Goal: Ask a question

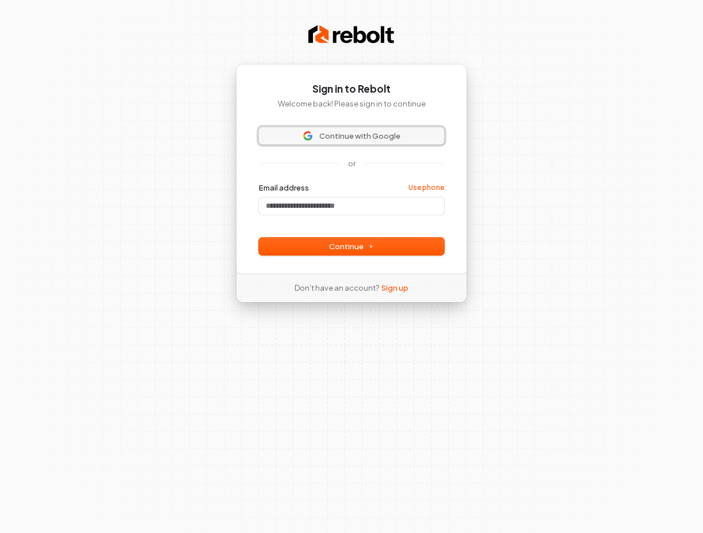
click at [328, 132] on span "Continue with Google" at bounding box center [359, 136] width 81 height 10
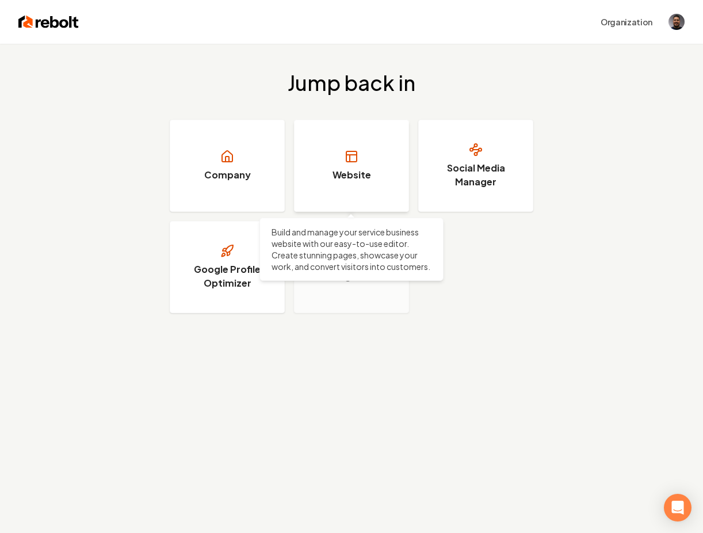
click at [342, 182] on link "Website" at bounding box center [351, 166] width 115 height 92
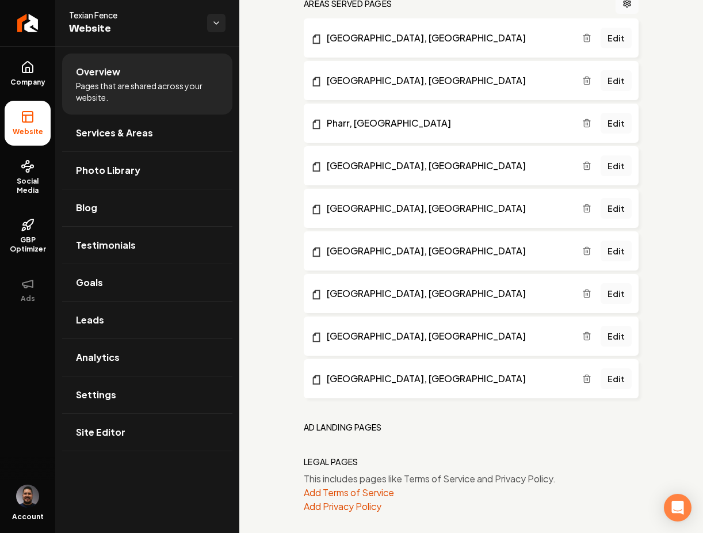
scroll to position [956, 0]
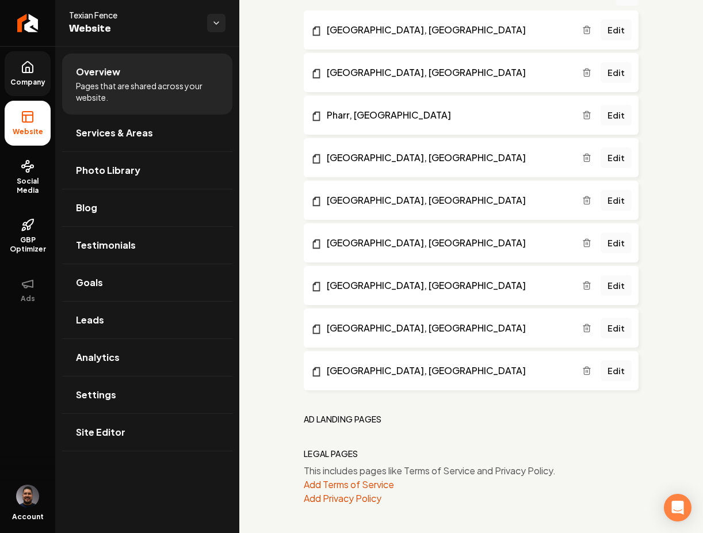
click at [13, 83] on span "Company" at bounding box center [28, 82] width 44 height 9
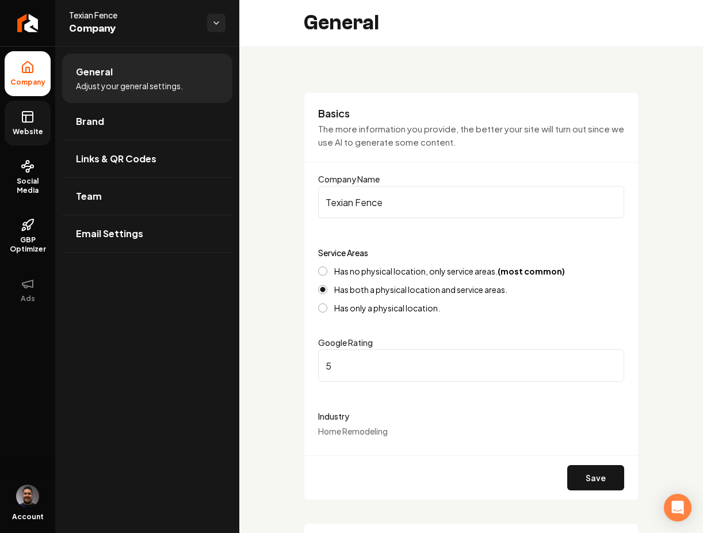
click at [36, 114] on link "Website" at bounding box center [28, 123] width 46 height 45
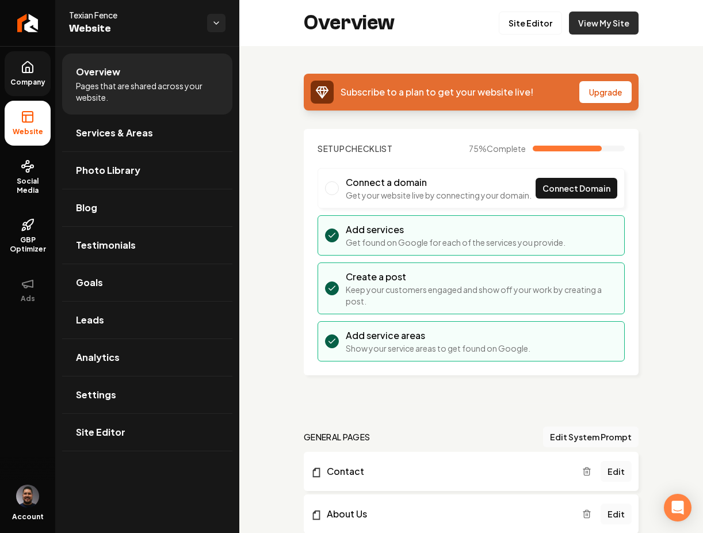
click at [587, 24] on link "View My Site" at bounding box center [604, 23] width 70 height 23
click at [519, 26] on link "Site Editor" at bounding box center [530, 23] width 63 height 23
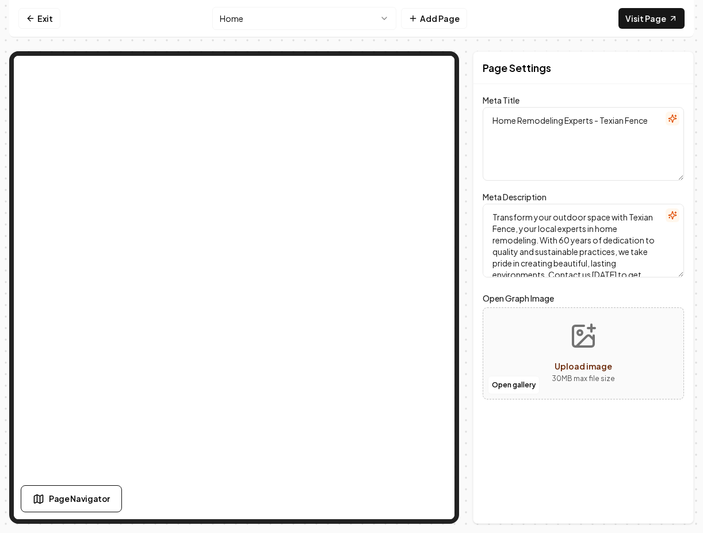
click at [338, 18] on html "Computer Required This feature is only available on a computer. Please switch t…" at bounding box center [351, 266] width 703 height 533
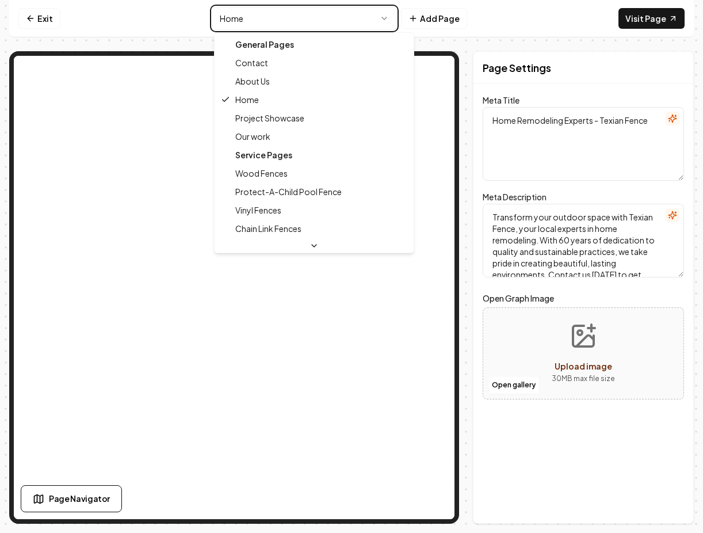
click at [338, 18] on html "Computer Required This feature is only available on a computer. Please switch t…" at bounding box center [351, 266] width 703 height 533
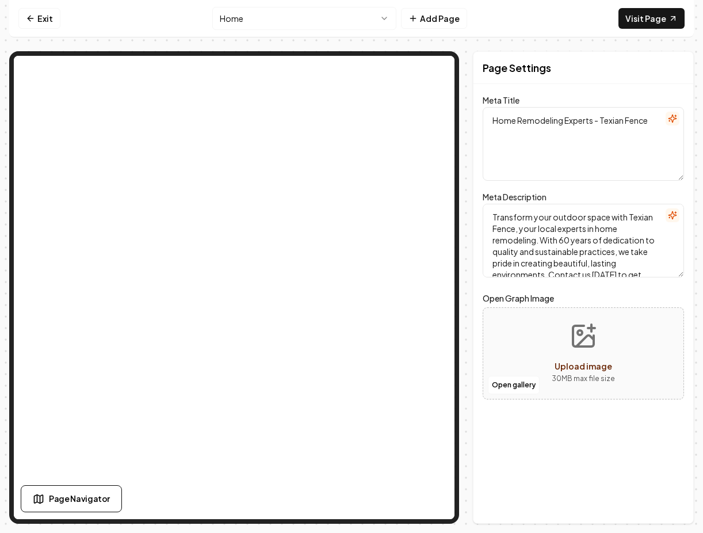
click at [331, 26] on html "Computer Required This feature is only available on a computer. Please switch t…" at bounding box center [351, 266] width 703 height 533
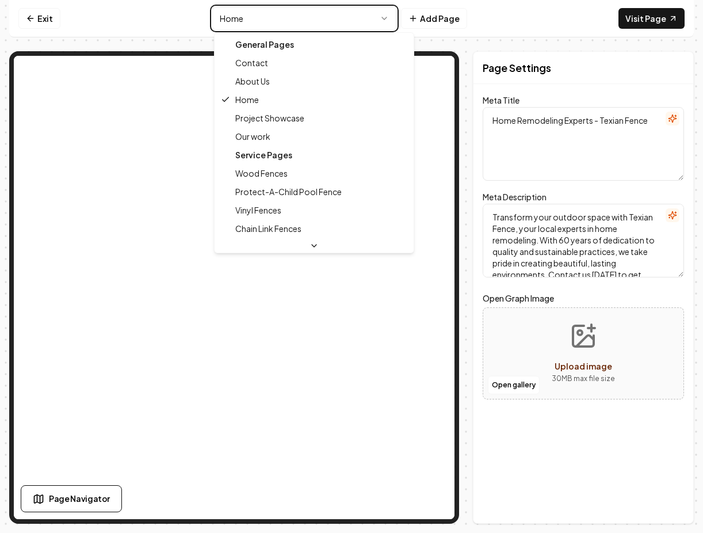
click at [331, 26] on html "Computer Required This feature is only available on a computer. Please switch t…" at bounding box center [351, 266] width 703 height 533
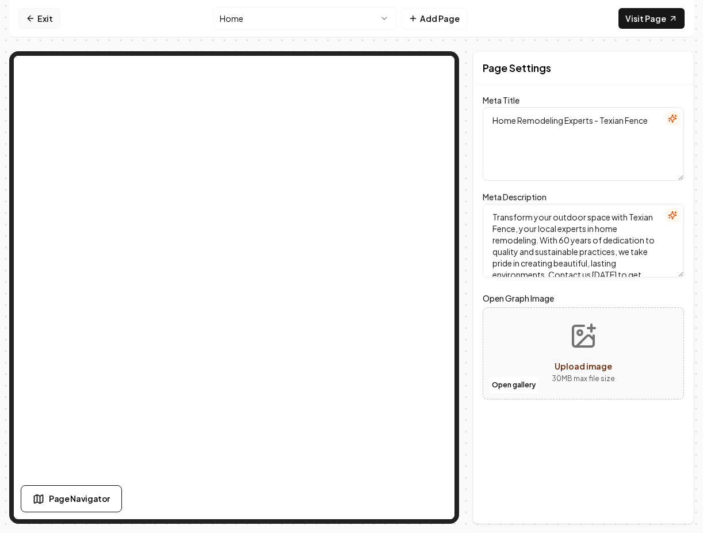
click at [32, 15] on icon at bounding box center [30, 18] width 9 height 9
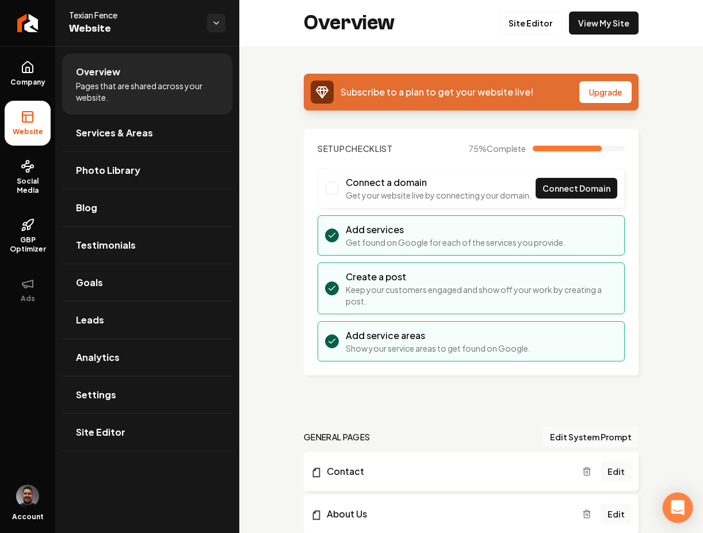
click at [669, 505] on div "Open Intercom Messenger" at bounding box center [678, 507] width 30 height 30
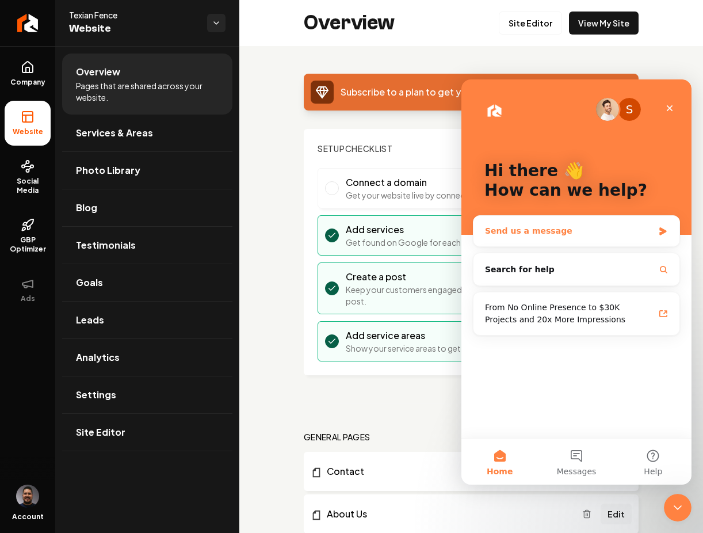
click at [545, 233] on div "Send us a message" at bounding box center [569, 231] width 169 height 12
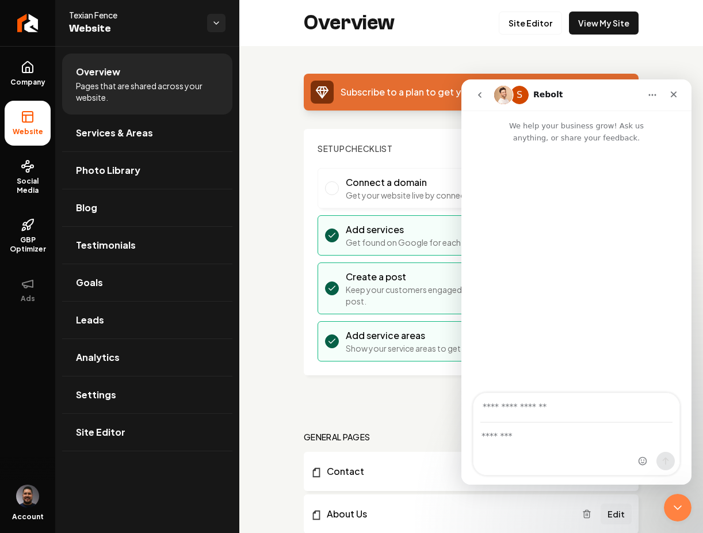
click at [480, 97] on icon "go back" at bounding box center [479, 94] width 9 height 9
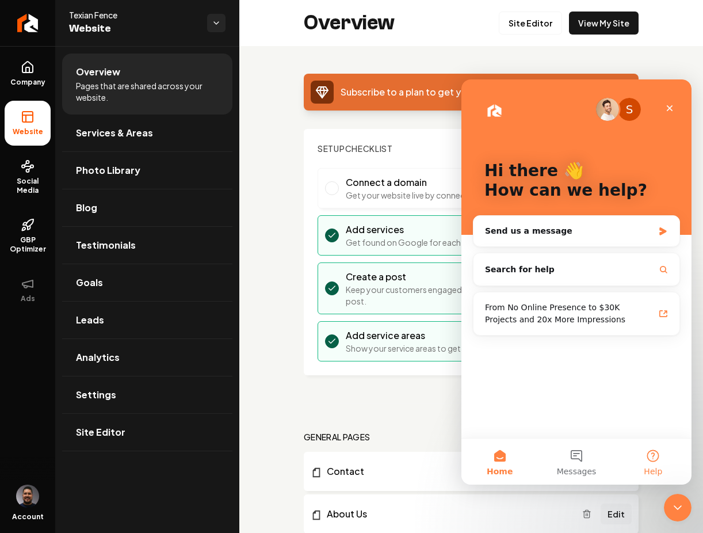
click at [654, 459] on button "Help" at bounding box center [653, 461] width 76 height 46
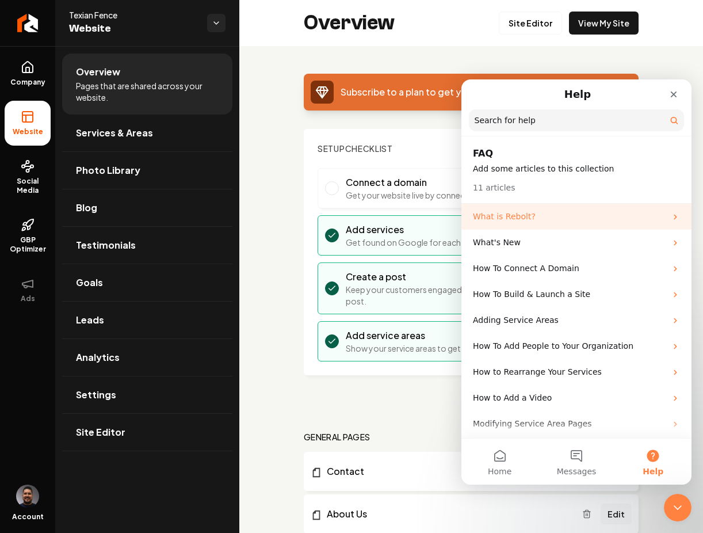
click at [527, 211] on p "What is Rebolt?" at bounding box center [569, 217] width 193 height 12
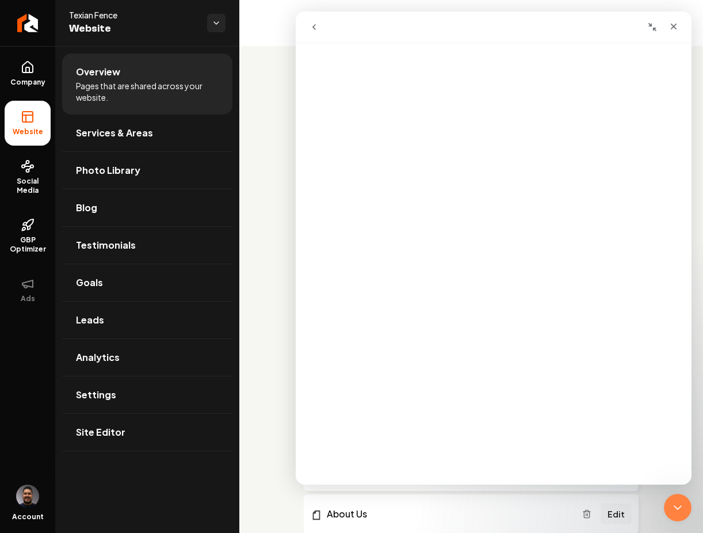
scroll to position [995, 0]
click at [495, 468] on link "Open in help center" at bounding box center [493, 466] width 92 height 9
click at [669, 502] on icon "Close Intercom Messenger" at bounding box center [676, 506] width 14 height 14
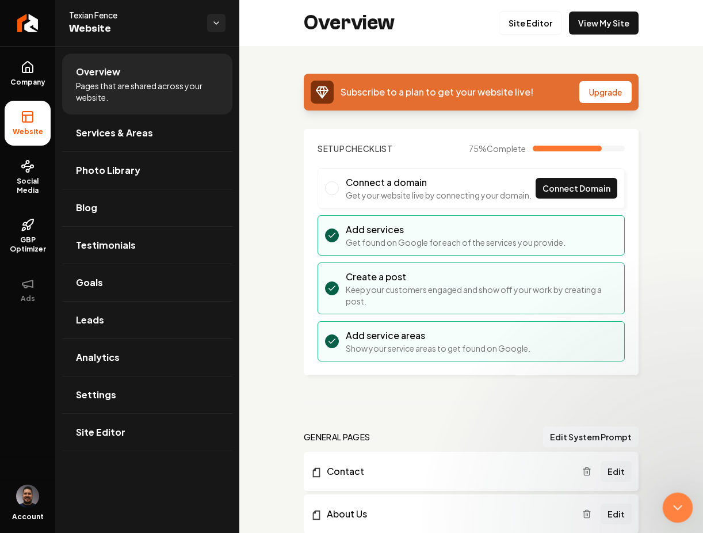
scroll to position [0, 0]
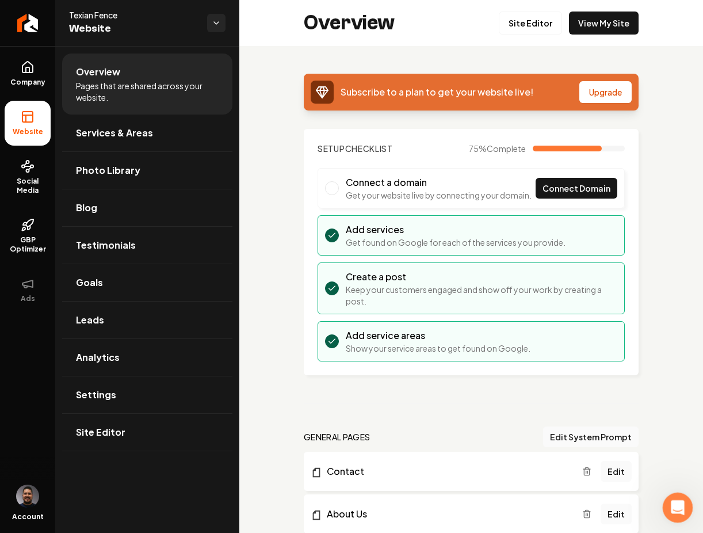
click at [674, 502] on icon "Open Intercom Messenger" at bounding box center [676, 505] width 19 height 19
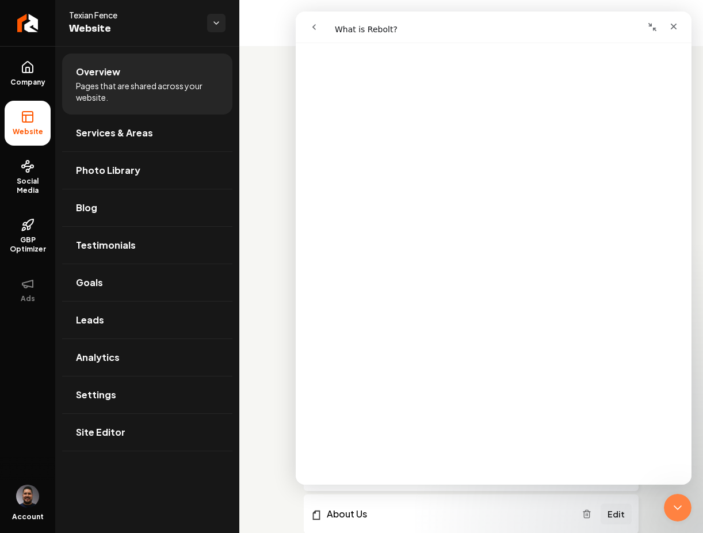
scroll to position [537, 0]
click at [309, 22] on icon "go back" at bounding box center [313, 26] width 9 height 9
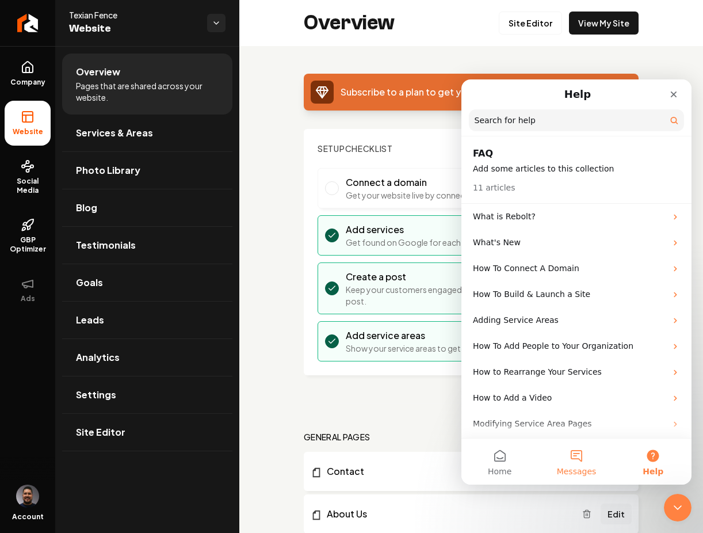
click at [577, 454] on button "Messages" at bounding box center [576, 461] width 76 height 46
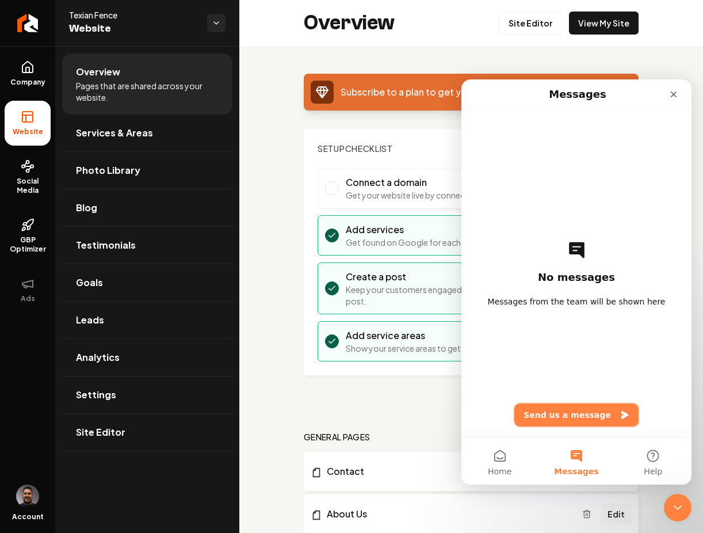
click at [576, 408] on button "Send us a message" at bounding box center [576, 414] width 124 height 23
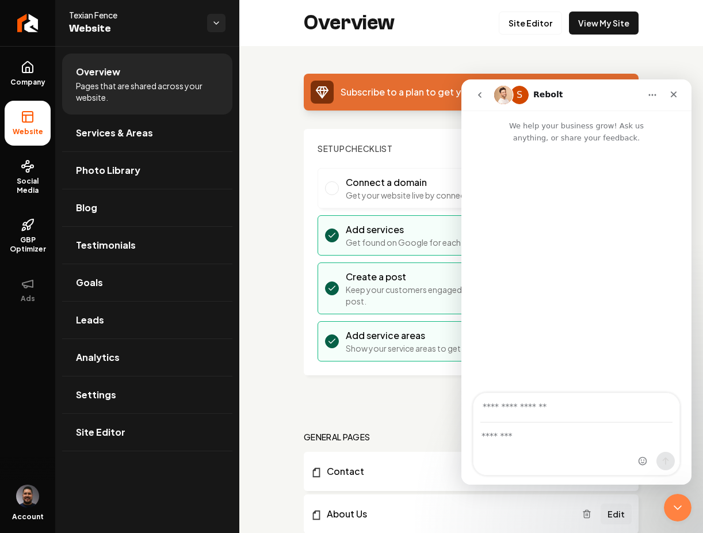
click at [548, 408] on input "Your email" at bounding box center [576, 407] width 192 height 29
click at [532, 412] on input "Your email" at bounding box center [576, 407] width 192 height 29
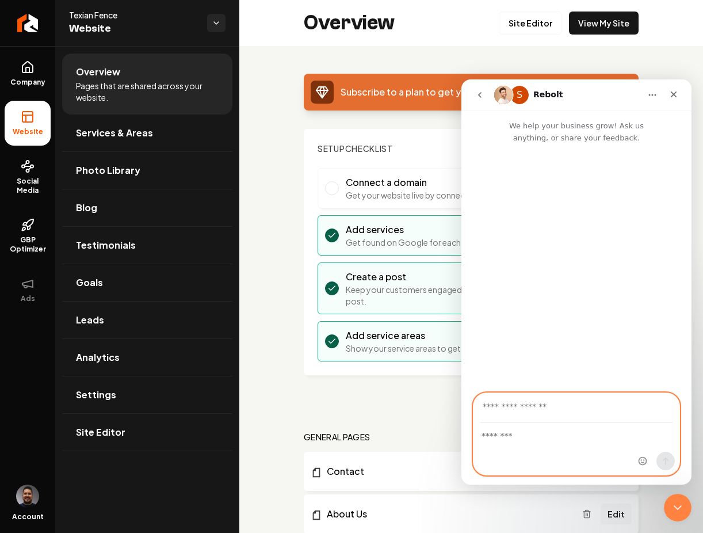
click at [523, 432] on textarea "Message…" at bounding box center [576, 433] width 206 height 20
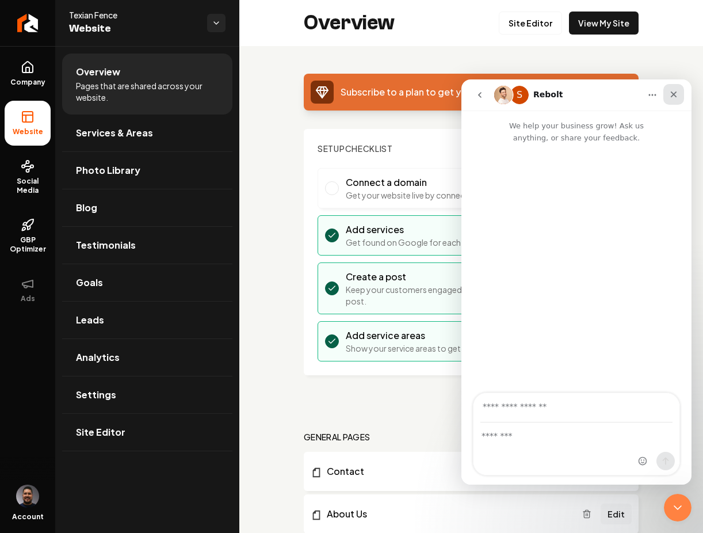
click at [674, 91] on icon "Close" at bounding box center [673, 94] width 9 height 9
